Goal: Information Seeking & Learning: Learn about a topic

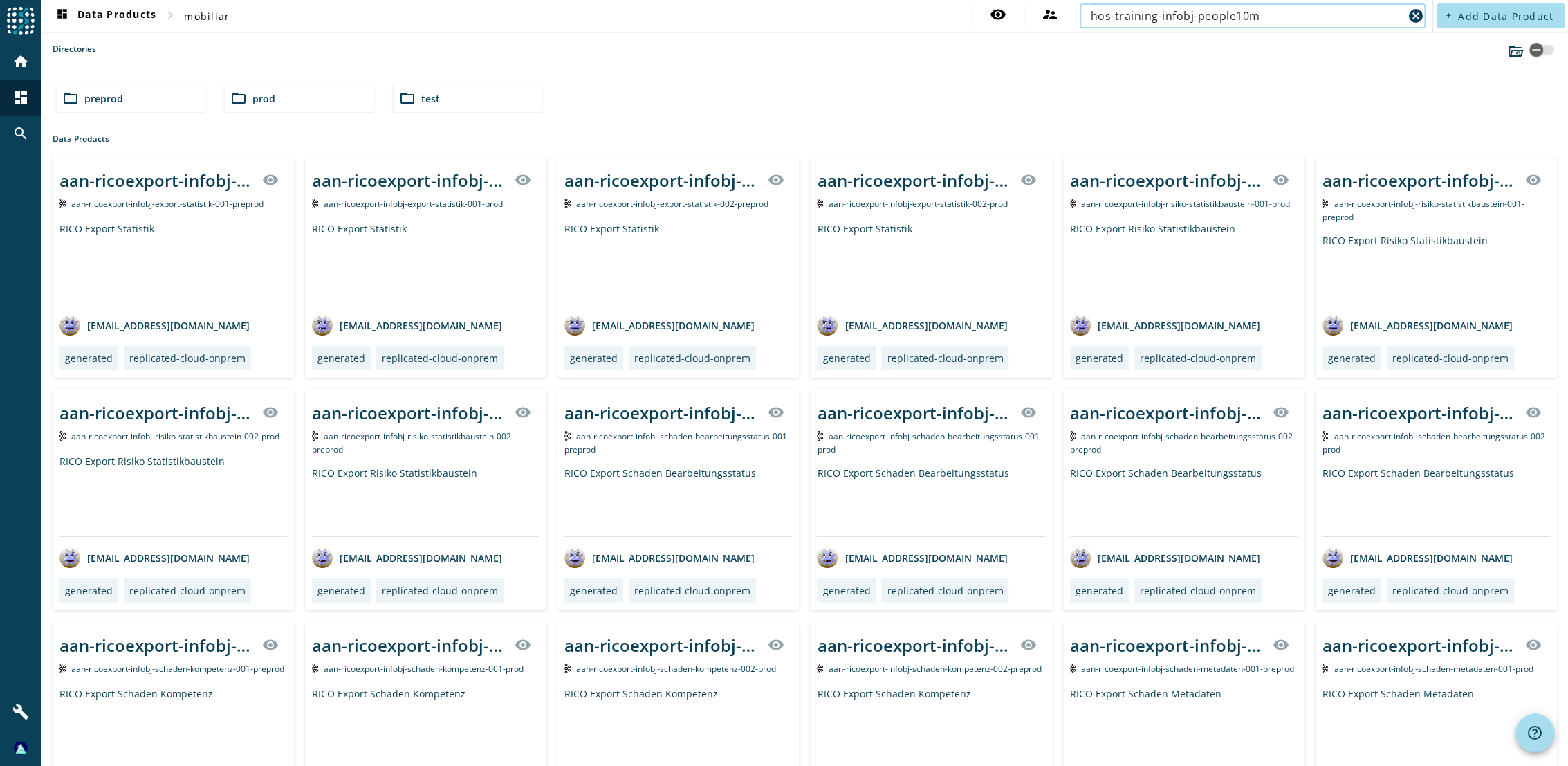
type input "hos-training-infobj-people10m"
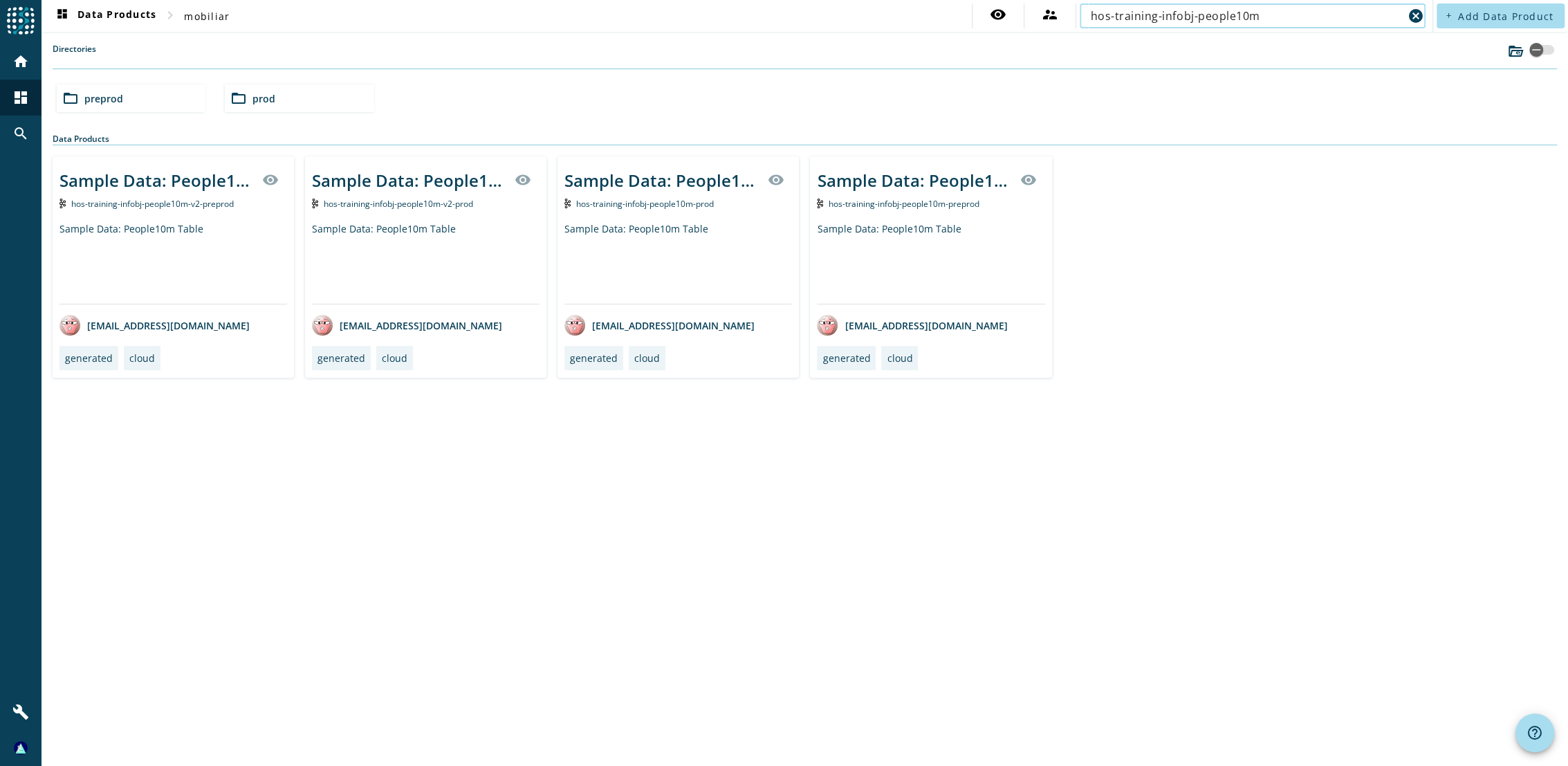
click at [917, 201] on span "hos-training-infobj-people10m-preprod" at bounding box center [904, 203] width 151 height 11
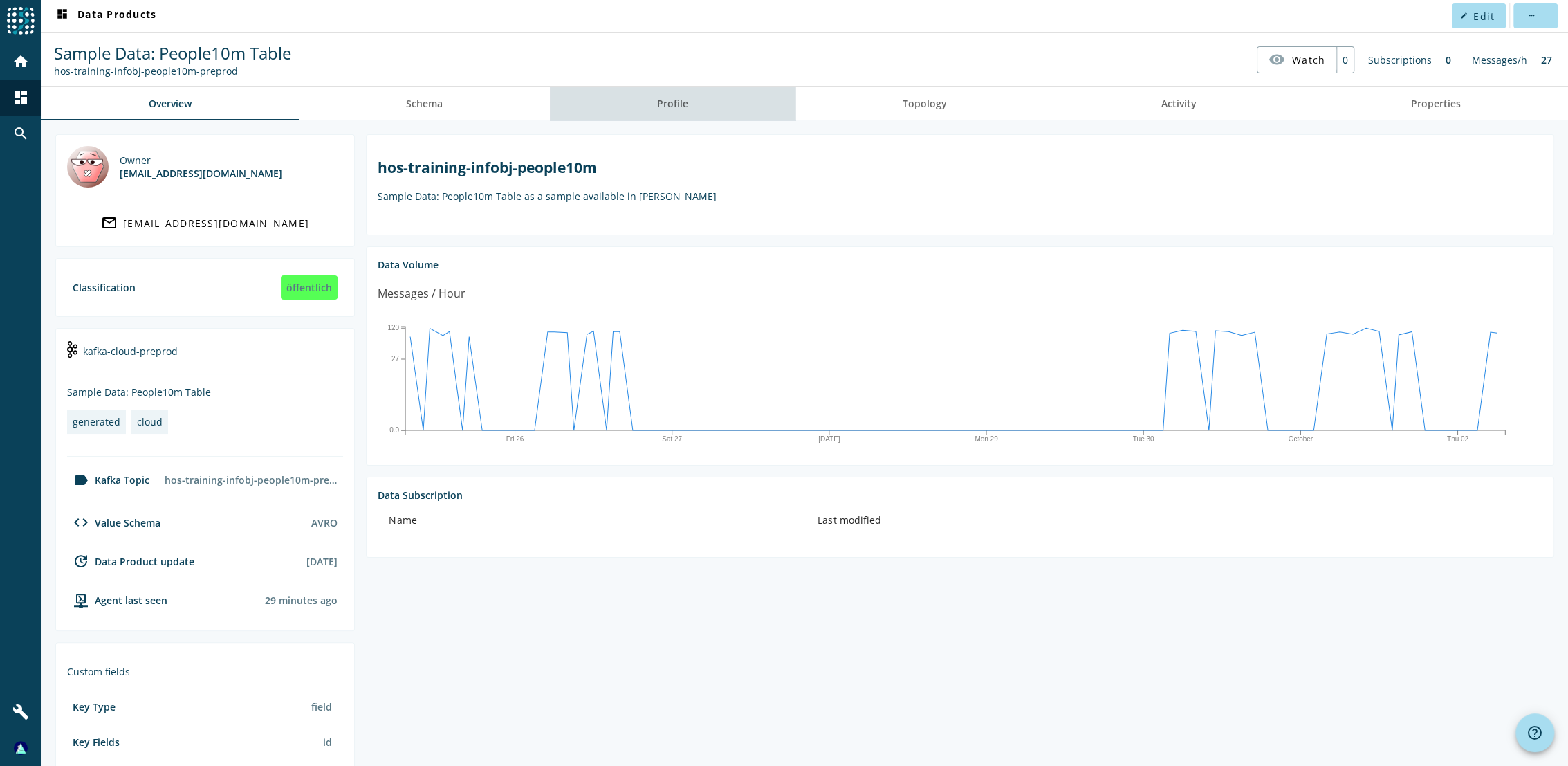
click at [692, 107] on link "Profile" at bounding box center [672, 104] width 246 height 34
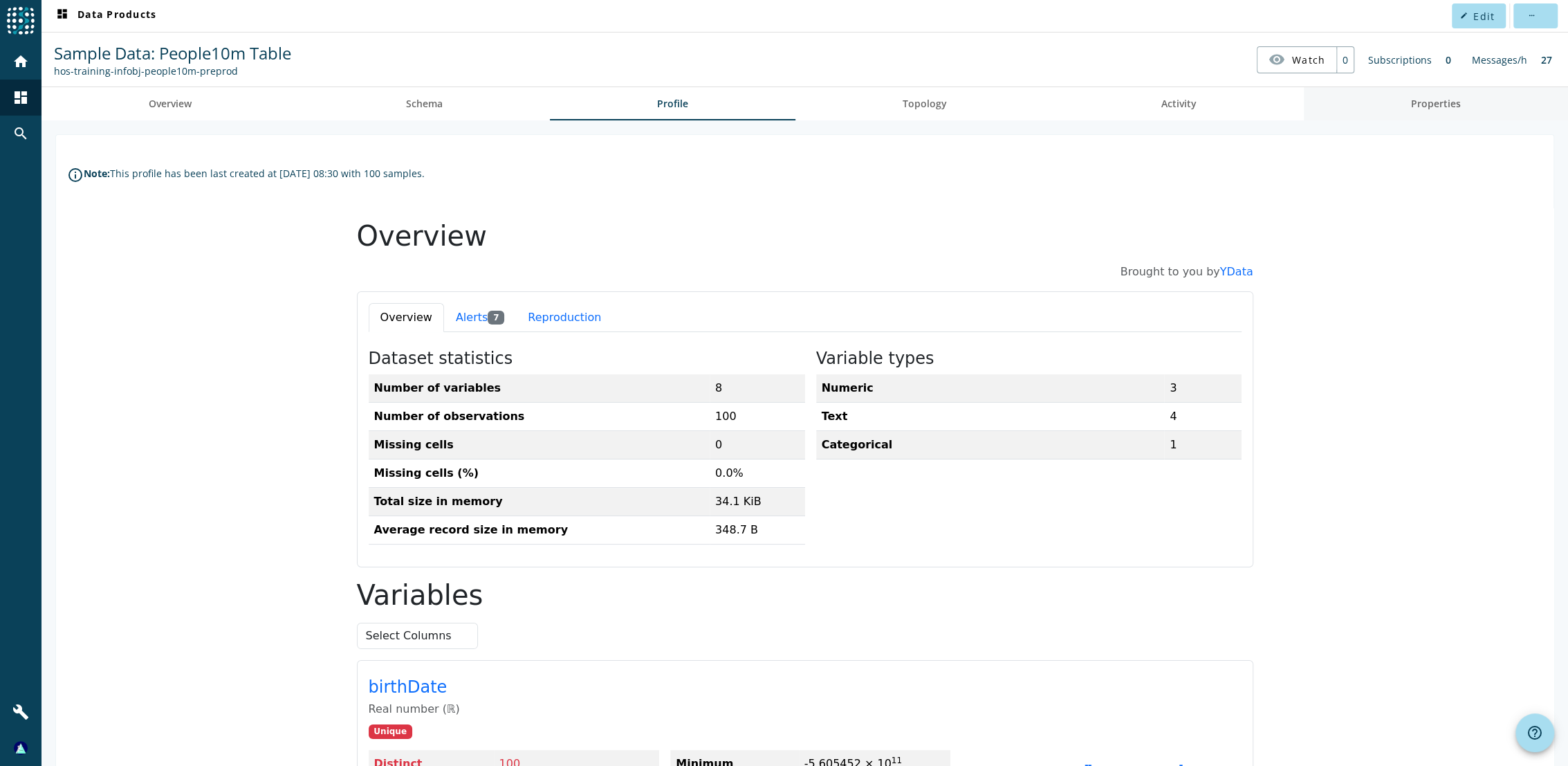
click at [1430, 96] on span "Properties" at bounding box center [1436, 104] width 50 height 34
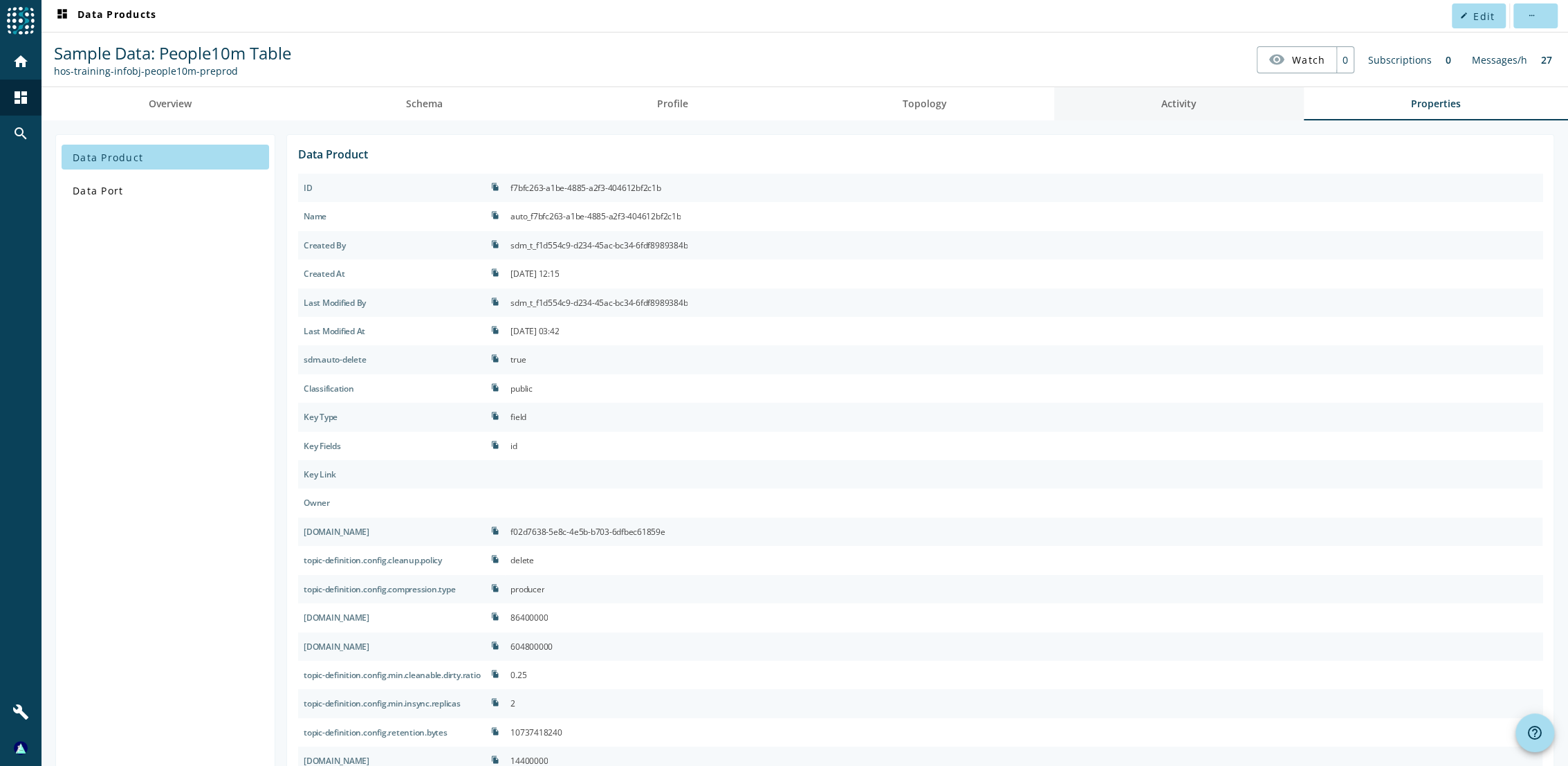
click at [1161, 94] on span "Activity" at bounding box center [1178, 104] width 35 height 34
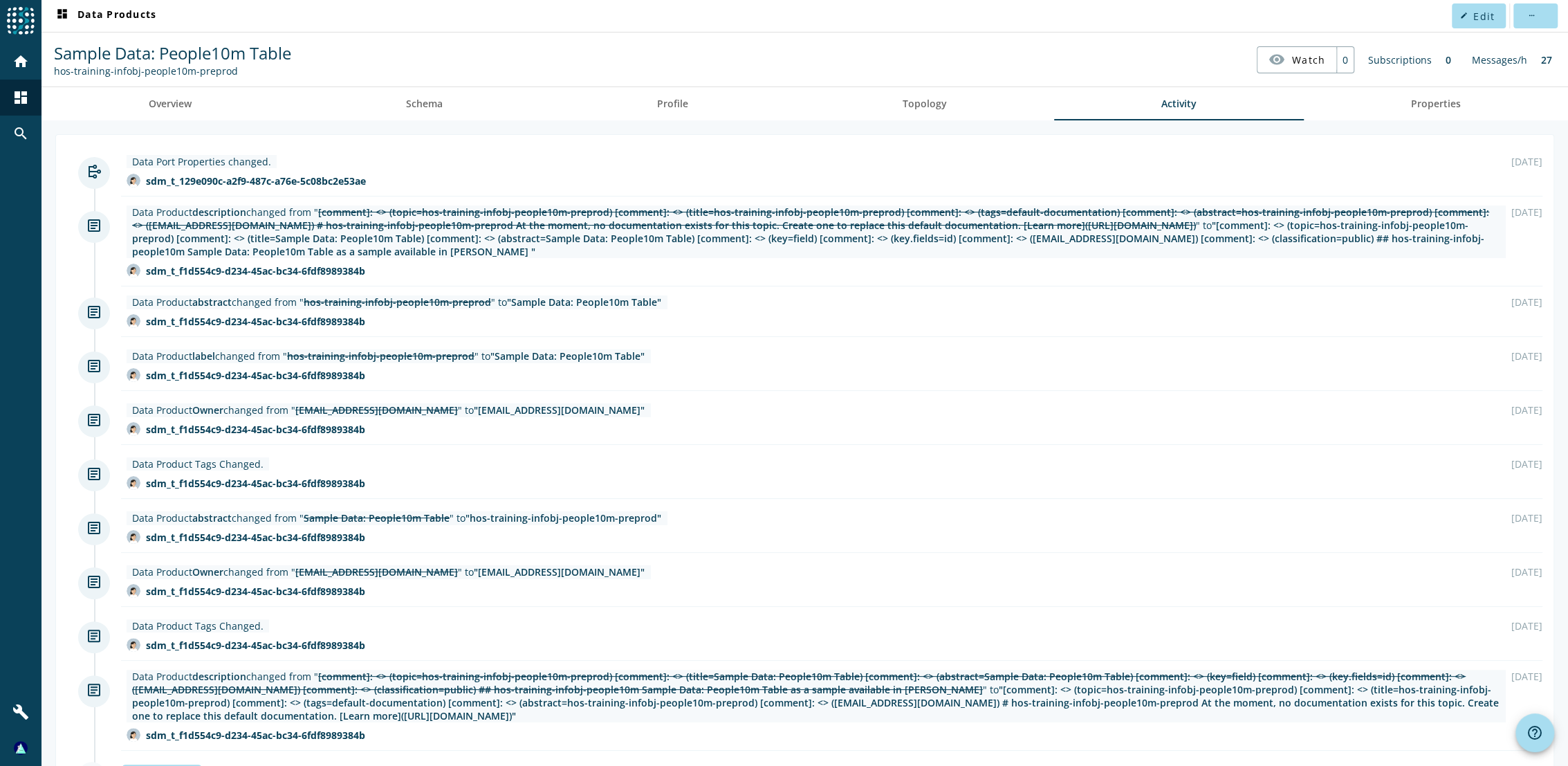
click at [399, 184] on div "Data Port Properties changed. sdm_t_129e090c-a2f9-487c-a76e-5c08bc2e53ae" at bounding box center [816, 172] width 1390 height 46
drag, startPoint x: 400, startPoint y: 184, endPoint x: 346, endPoint y: 39, distance: 154.7
click at [347, 39] on nav "Sample Data: People10m Table hos-training-infobj-people10m-preprod visibility W…" at bounding box center [804, 59] width 1515 height 43
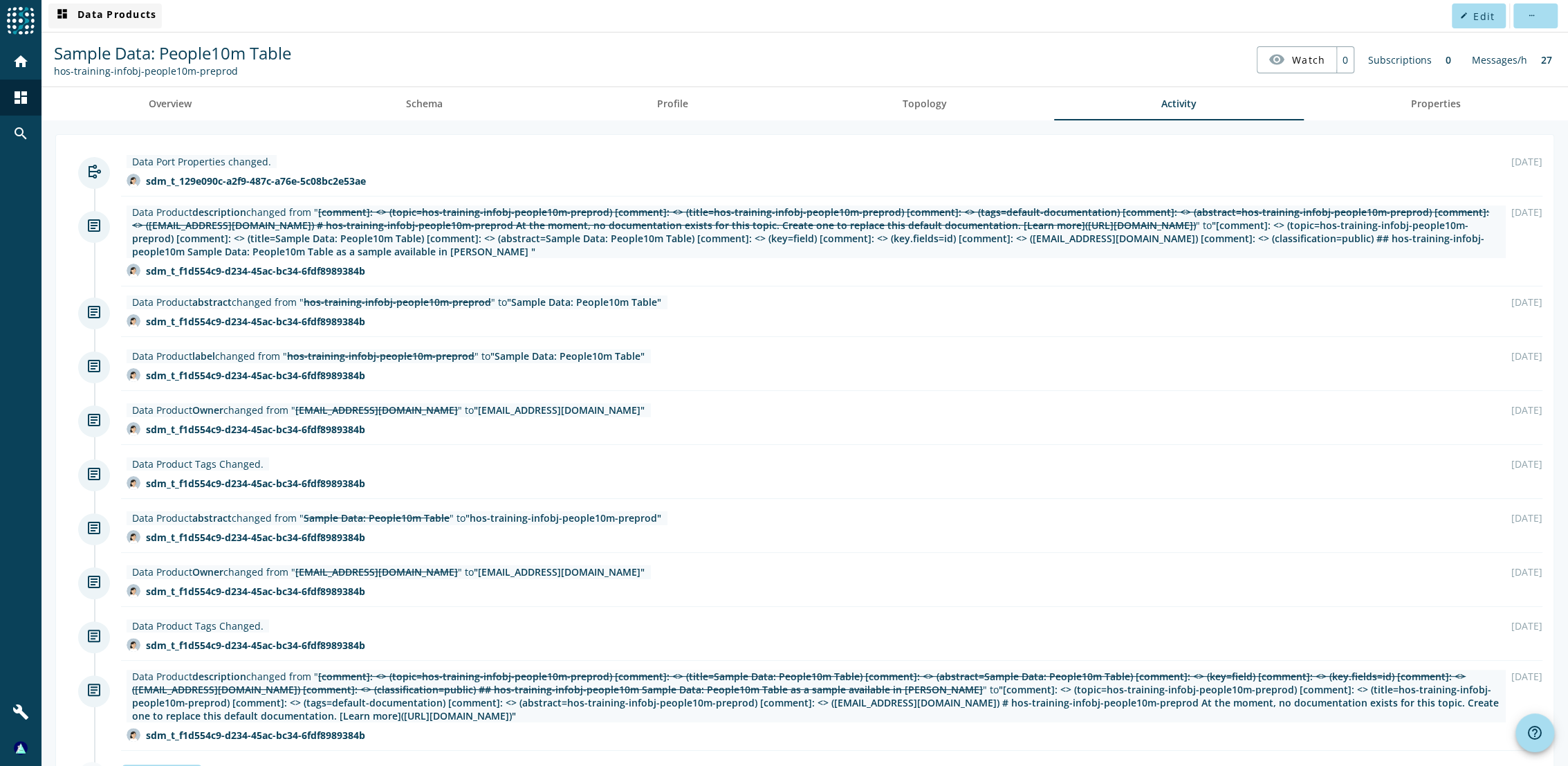
click at [77, 21] on span "dashboard Data Products" at bounding box center [105, 16] width 102 height 16
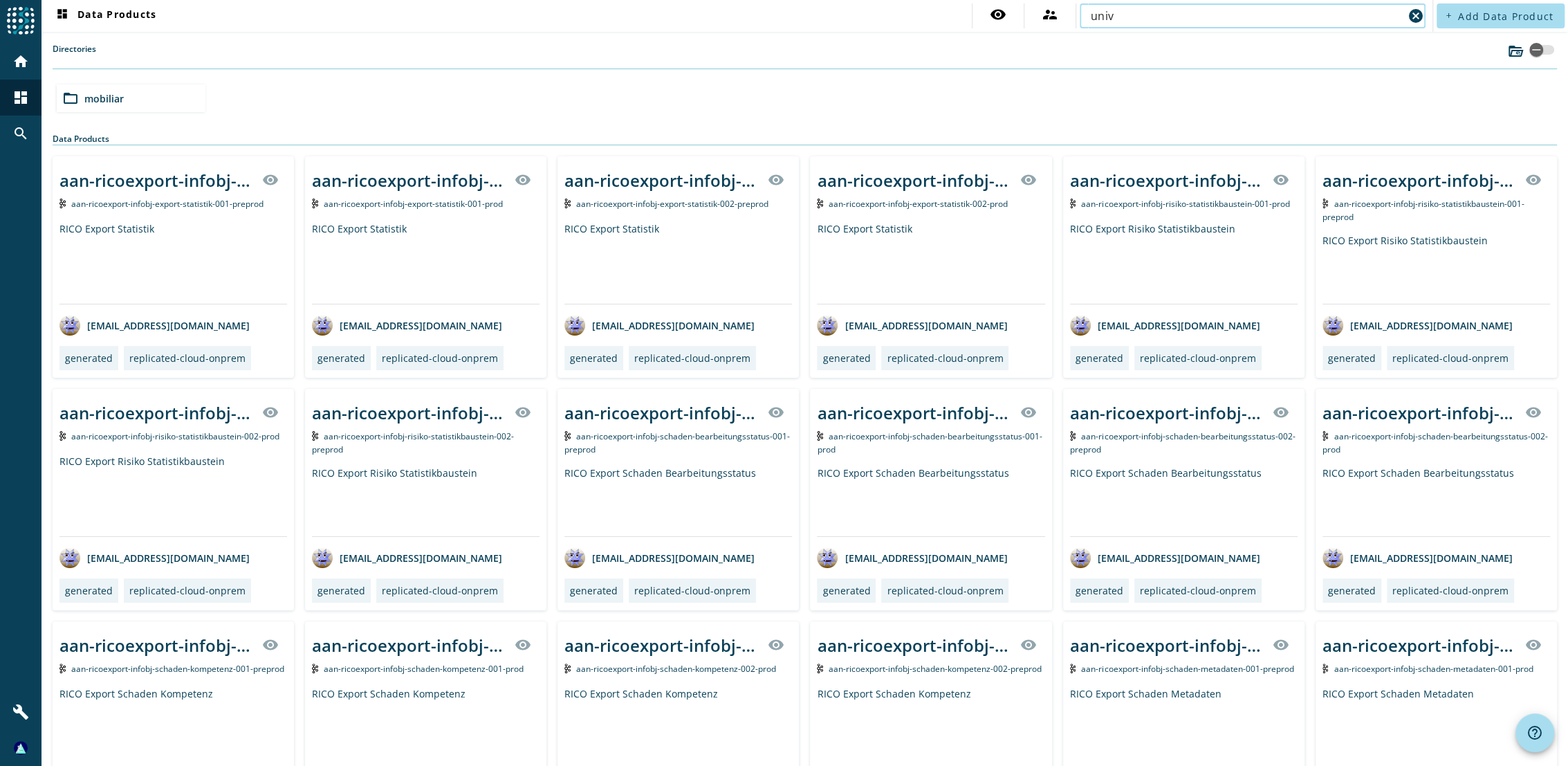
click at [1212, 13] on input "univ" at bounding box center [1247, 16] width 313 height 16
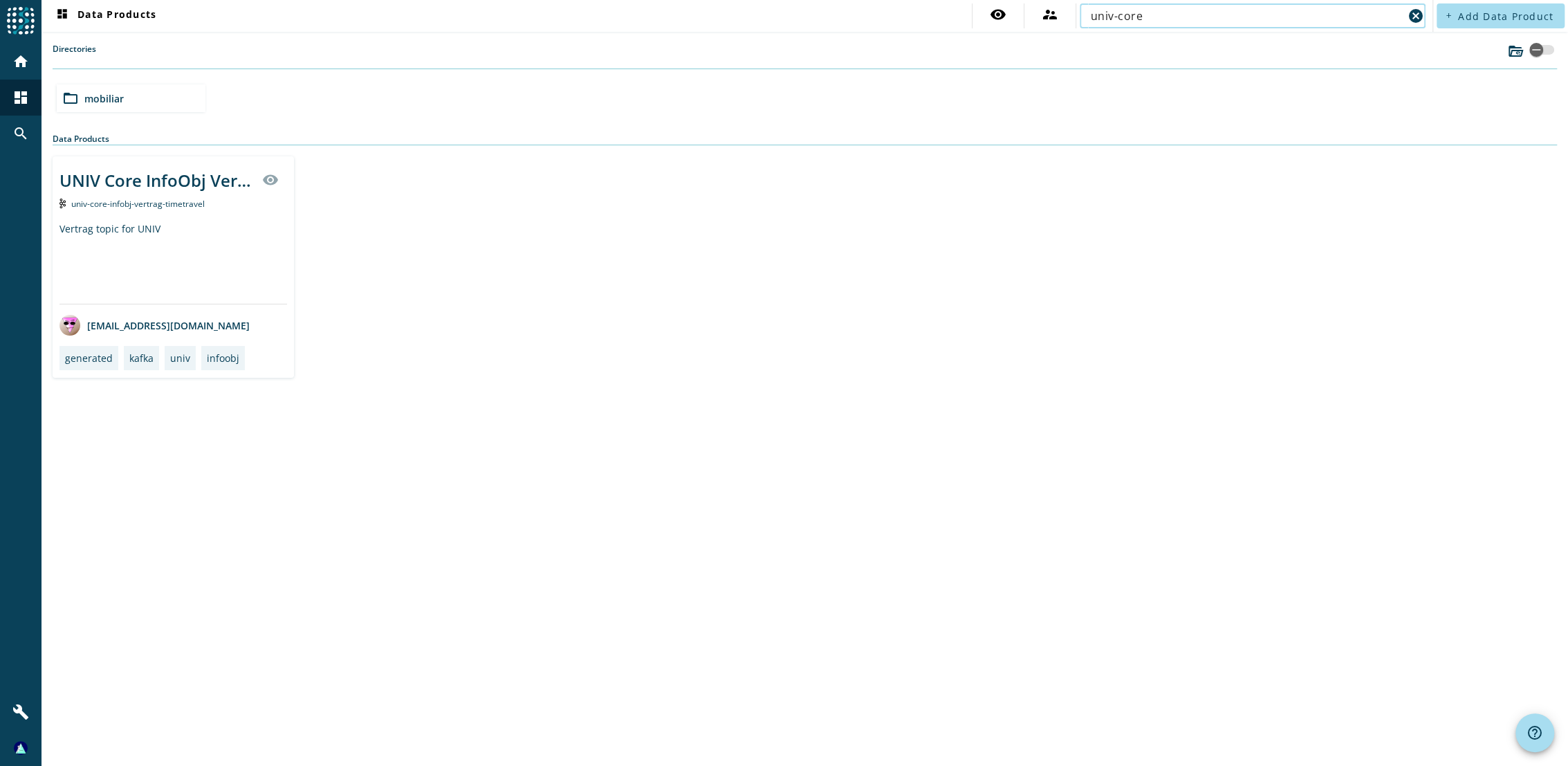
type input "univ-core"
click at [173, 186] on div "UNIV Core InfoObj Vertrag" at bounding box center [156, 180] width 194 height 23
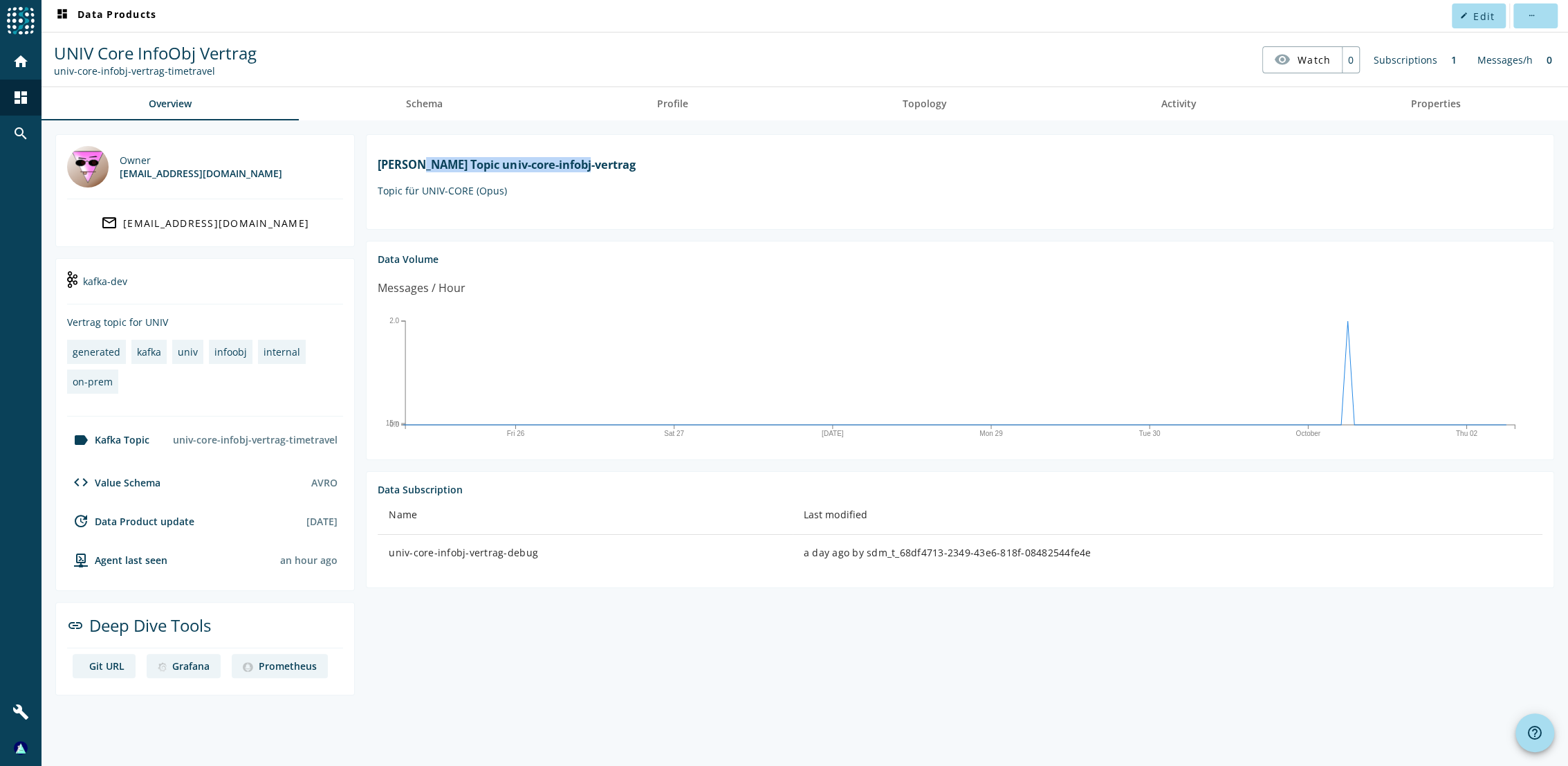
drag, startPoint x: 453, startPoint y: 171, endPoint x: 767, endPoint y: 166, distance: 314.0
click at [767, 166] on h1 "[PERSON_NAME] Topic univ-core-infobj-vertrag" at bounding box center [960, 164] width 1165 height 15
drag, startPoint x: 767, startPoint y: 166, endPoint x: 790, endPoint y: 199, distance: 40.2
click at [790, 197] on p "Topic für UNIV-CORE (Opus)" at bounding box center [960, 191] width 1165 height 13
drag, startPoint x: 126, startPoint y: 70, endPoint x: 219, endPoint y: 71, distance: 93.0
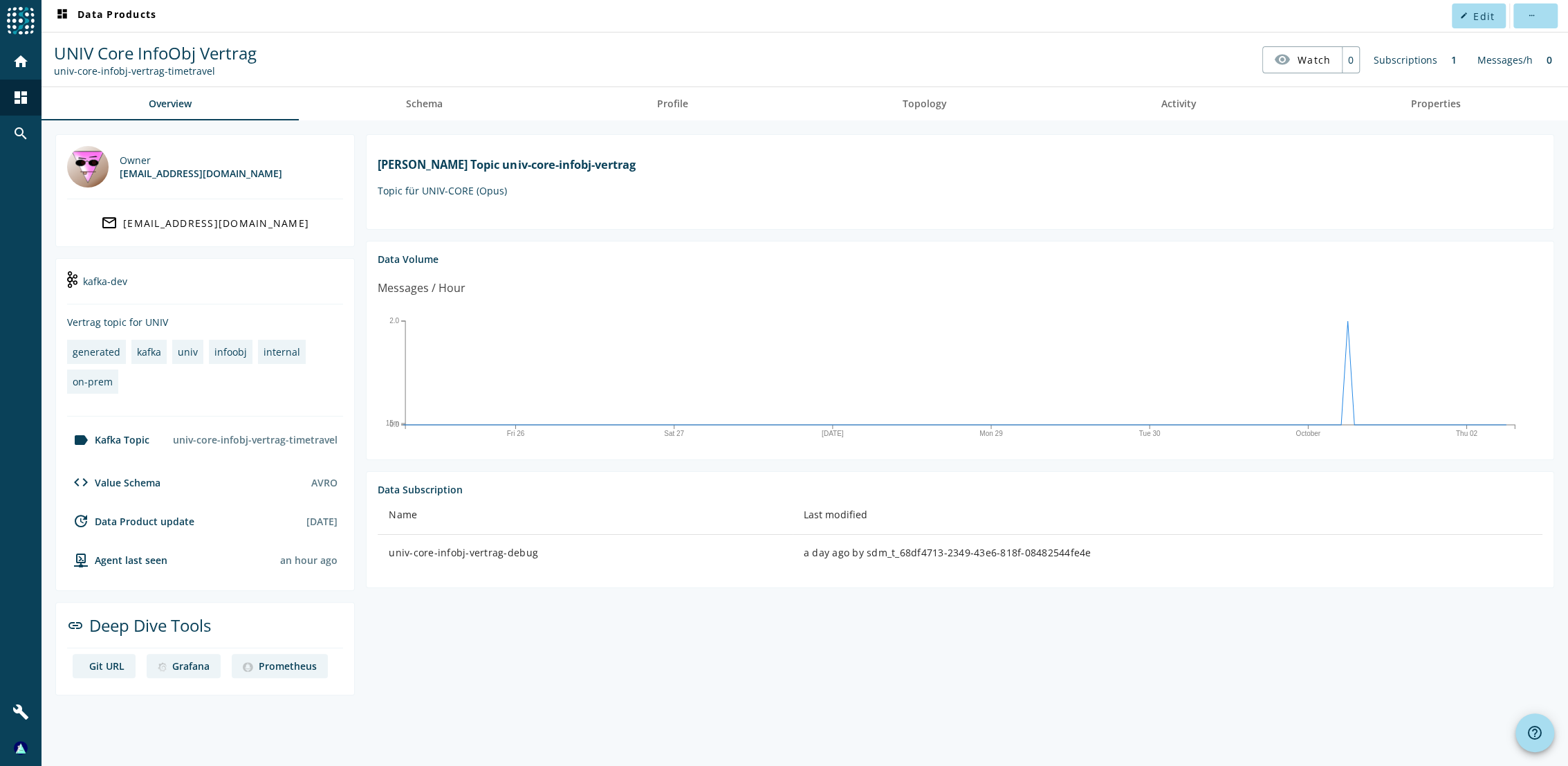
click at [219, 71] on div "univ-core-infobj-vertrag-timetravel" at bounding box center [156, 71] width 203 height 13
drag, startPoint x: 495, startPoint y: 173, endPoint x: 757, endPoint y: 165, distance: 262.1
click at [757, 165] on h1 "[PERSON_NAME] Topic univ-core-infobj-vertrag" at bounding box center [960, 164] width 1165 height 15
drag, startPoint x: 757, startPoint y: 165, endPoint x: 829, endPoint y: 169, distance: 72.1
click at [820, 172] on h1 "[PERSON_NAME] Topic univ-core-infobj-vertrag" at bounding box center [960, 164] width 1165 height 15
